Goal: Transaction & Acquisition: Purchase product/service

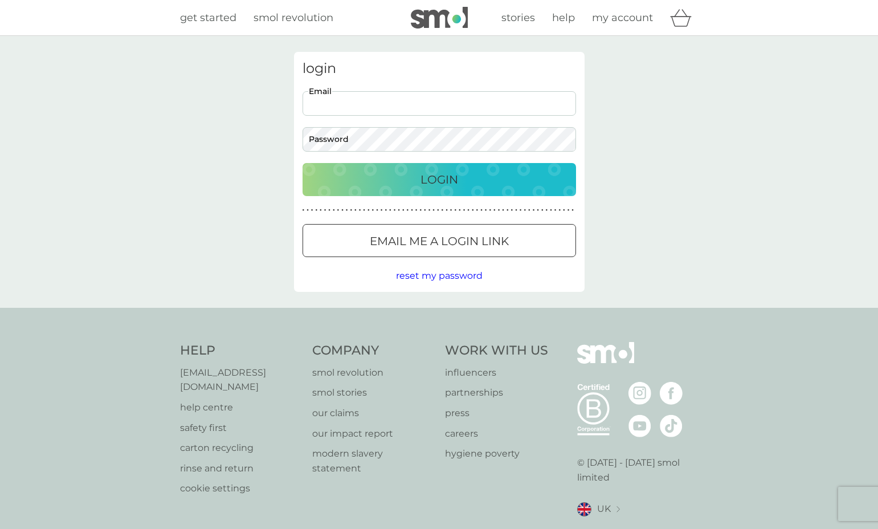
type input "[EMAIL_ADDRESS][PERSON_NAME][DOMAIN_NAME]"
click at [437, 190] on button "Login" at bounding box center [439, 179] width 273 height 33
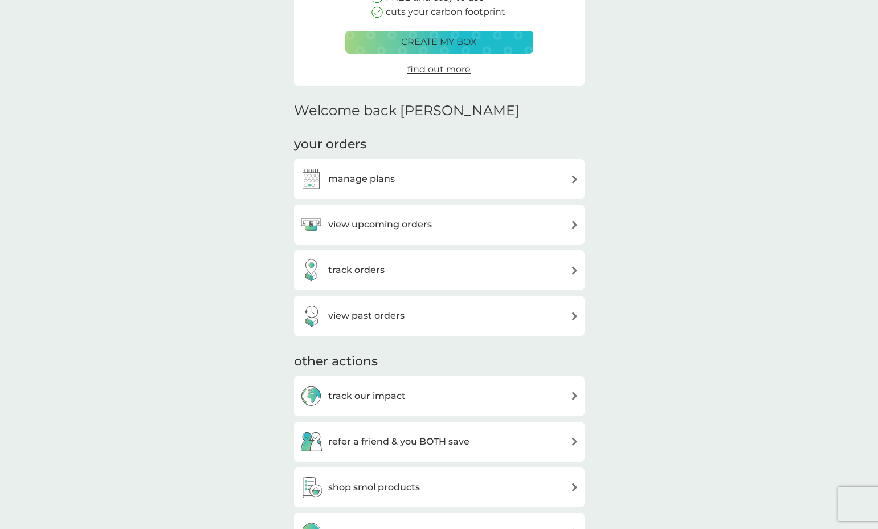
scroll to position [185, 0]
click at [373, 176] on h3 "manage plans" at bounding box center [361, 180] width 67 height 15
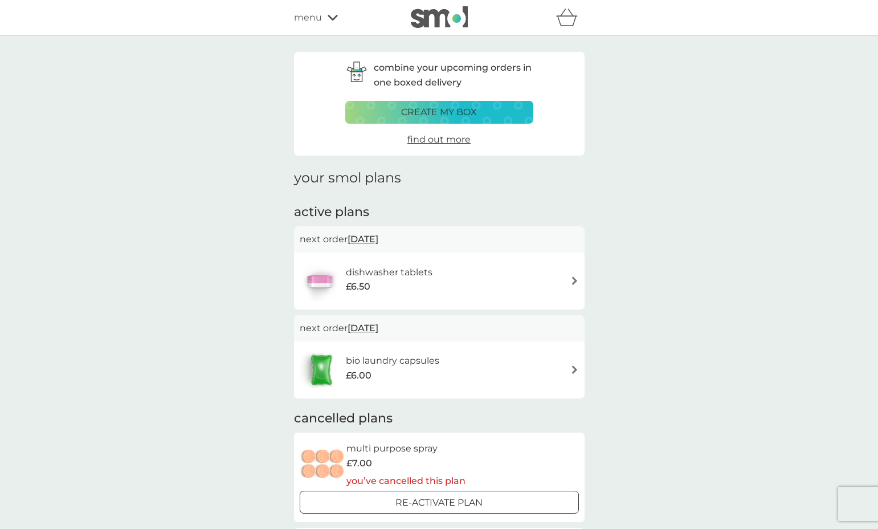
click at [573, 367] on img at bounding box center [574, 369] width 9 height 9
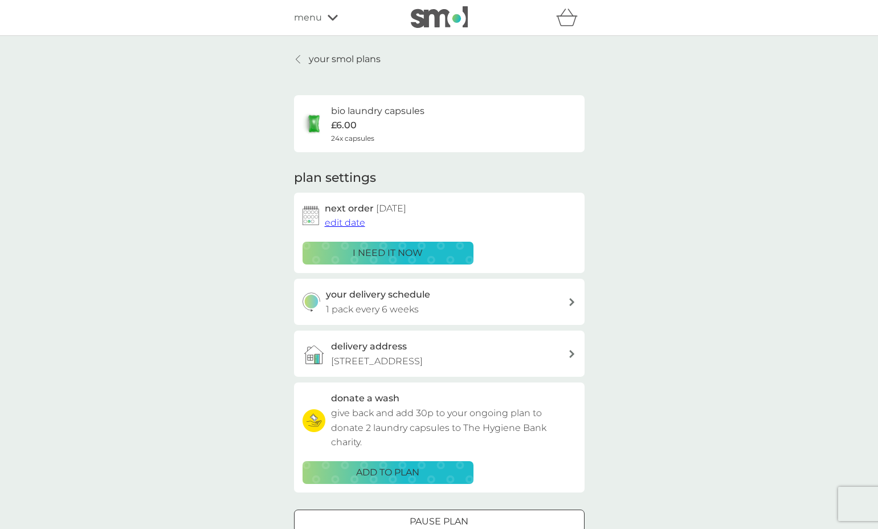
click at [300, 60] on div at bounding box center [299, 59] width 8 height 9
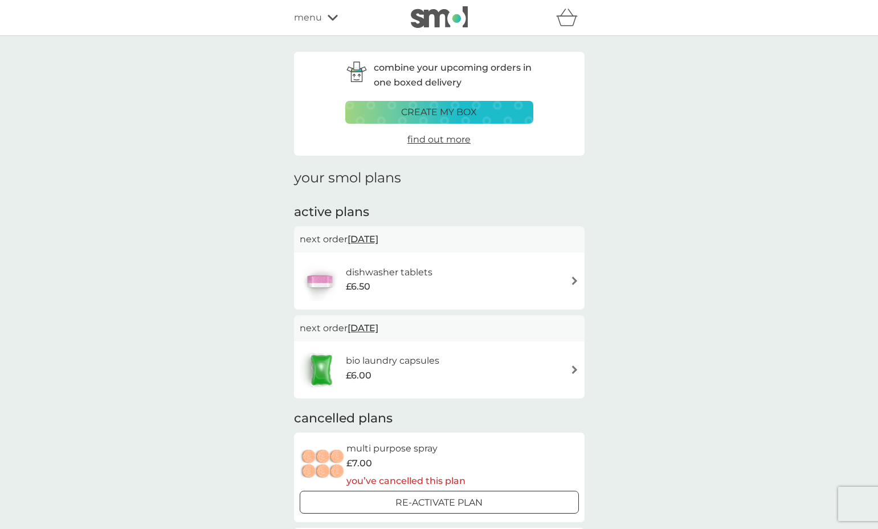
click at [574, 280] on img at bounding box center [574, 280] width 9 height 9
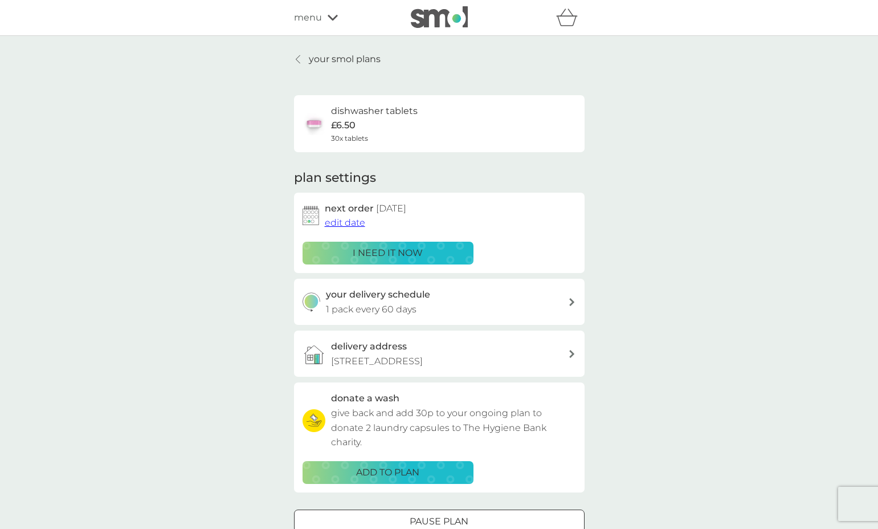
click at [573, 298] on icon at bounding box center [572, 302] width 6 height 8
select select "63"
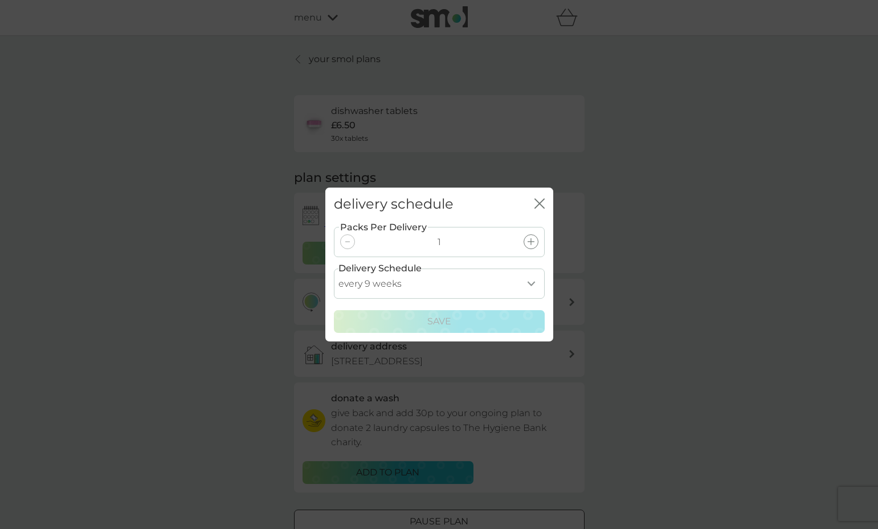
click at [542, 204] on icon "close" at bounding box center [539, 203] width 10 height 10
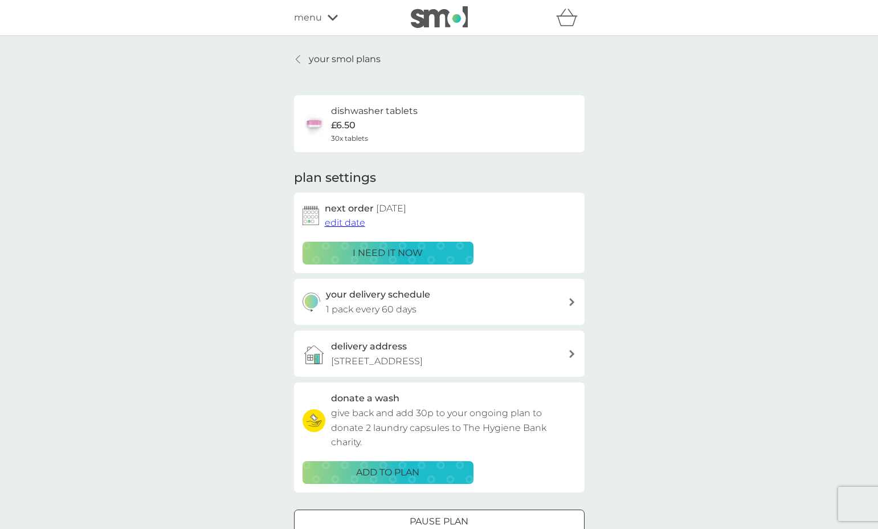
click at [422, 300] on div "your delivery schedule 1 pack every 60 days" at bounding box center [447, 301] width 242 height 29
select select "63"
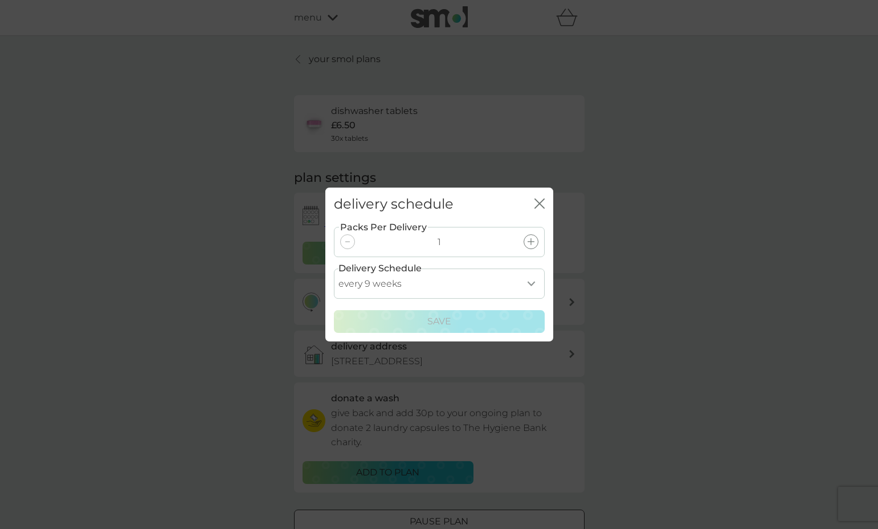
click at [540, 203] on icon "close" at bounding box center [542, 203] width 5 height 9
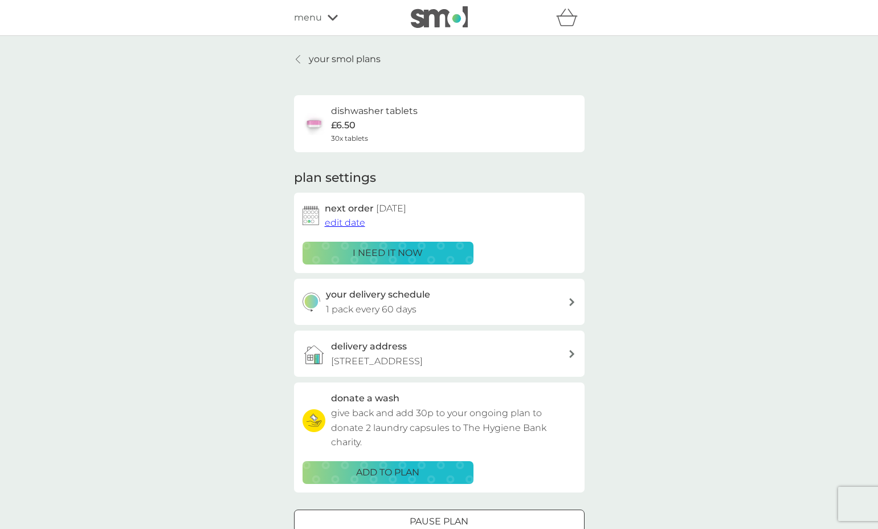
click at [311, 19] on span "menu" at bounding box center [308, 17] width 28 height 15
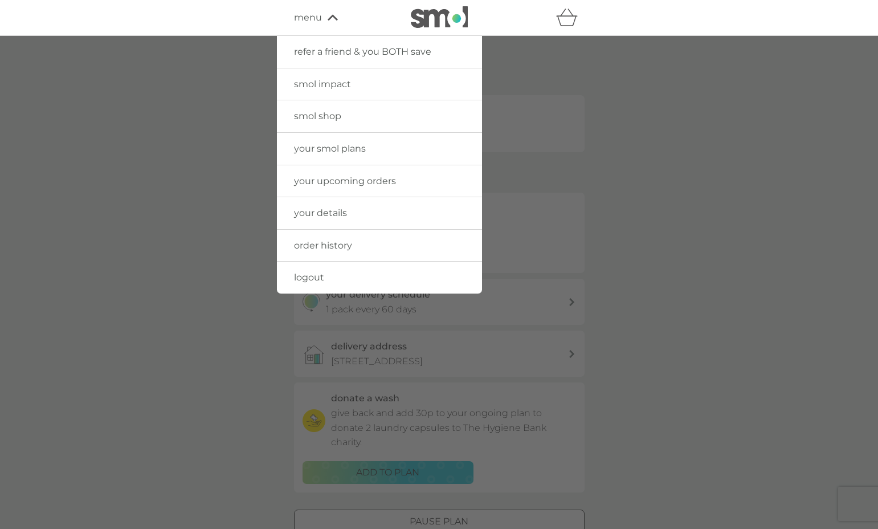
click at [326, 116] on span "smol shop" at bounding box center [317, 116] width 47 height 11
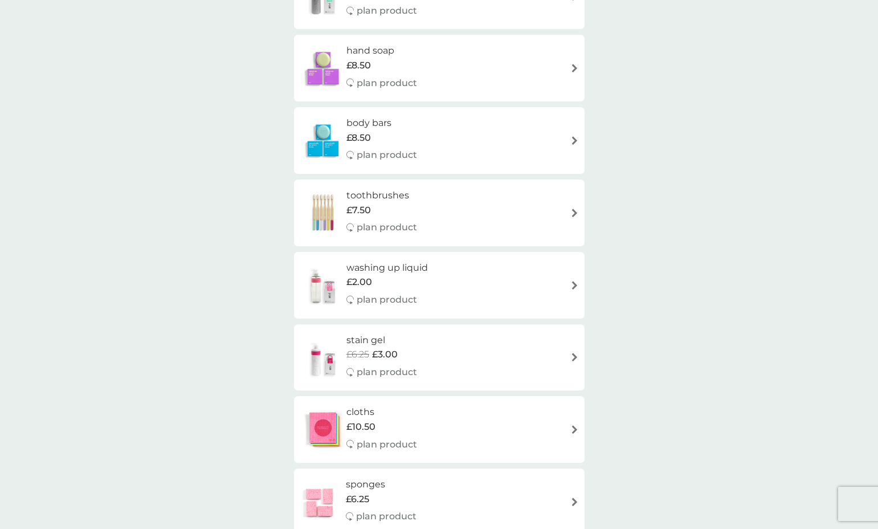
scroll to position [722, 0]
click at [416, 259] on h6 "washing up liquid" at bounding box center [386, 266] width 81 height 15
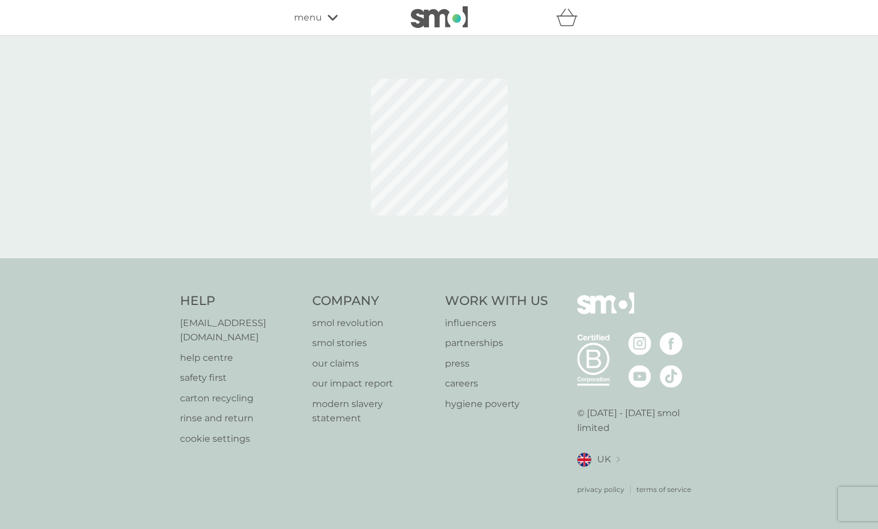
select select "112"
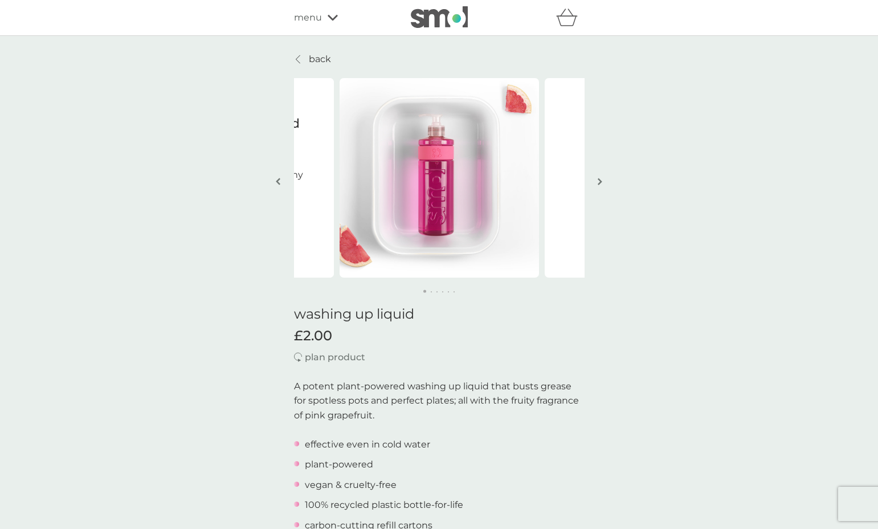
click at [599, 179] on img "button" at bounding box center [600, 181] width 5 height 9
